Goal: Check status: Check status

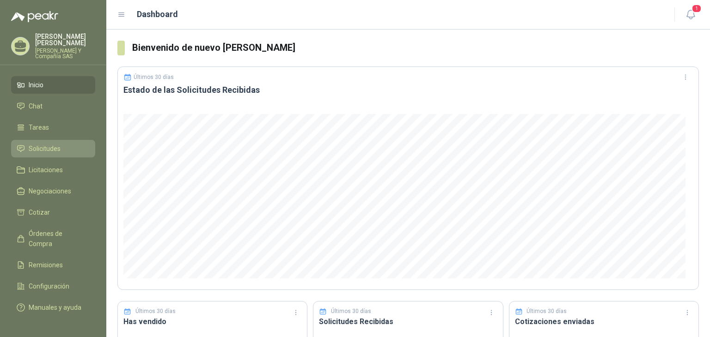
click at [57, 151] on span "Solicitudes" at bounding box center [45, 149] width 32 height 10
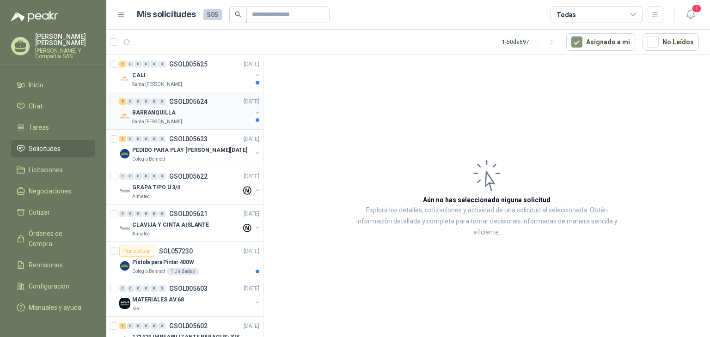
click at [157, 119] on p "Santa [PERSON_NAME]" at bounding box center [157, 121] width 50 height 7
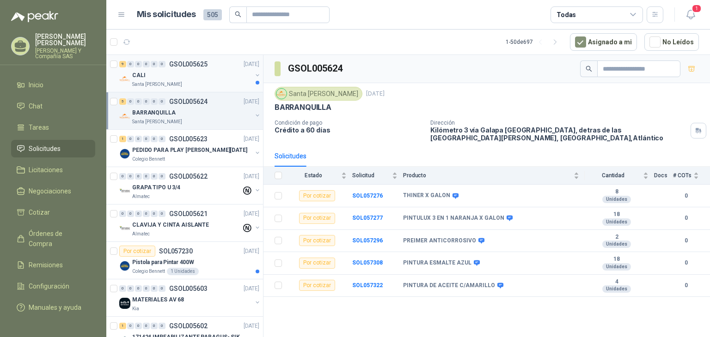
click at [159, 85] on p "Santa [PERSON_NAME]" at bounding box center [157, 84] width 50 height 7
